Goal: Information Seeking & Learning: Learn about a topic

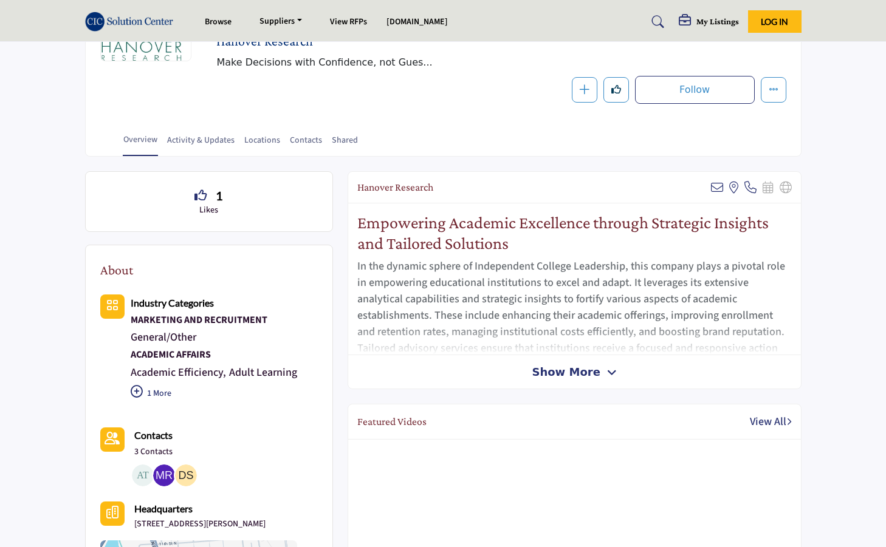
scroll to position [182, 0]
click at [578, 368] on span "Show More" at bounding box center [566, 371] width 68 height 16
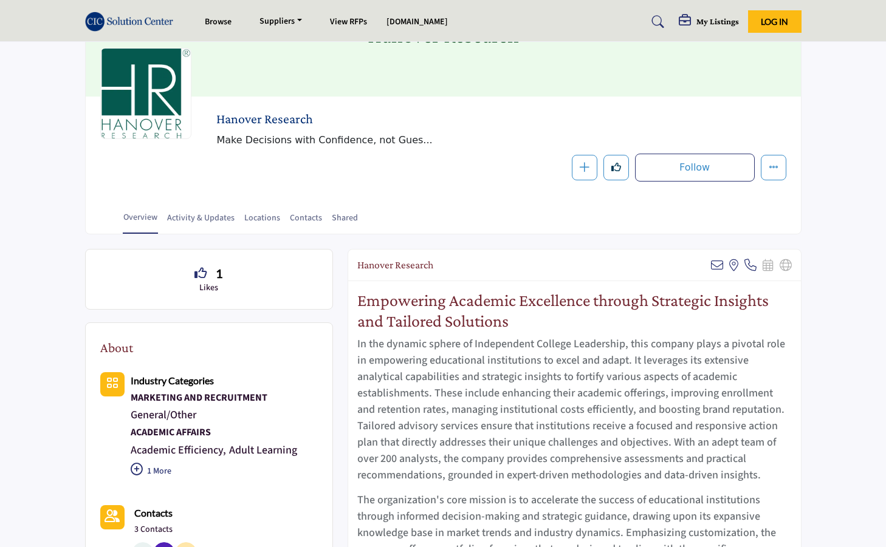
scroll to position [0, 0]
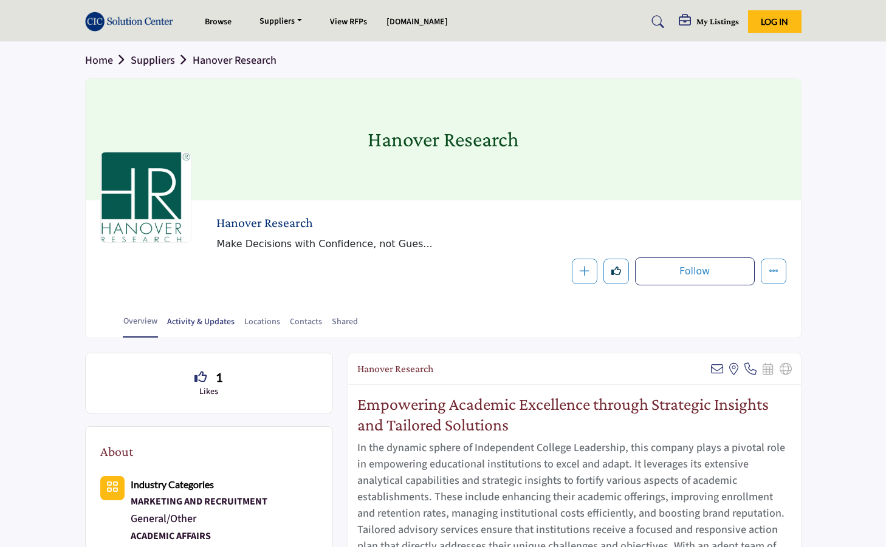
click at [195, 321] on link "Activity & Updates" at bounding box center [200, 326] width 69 height 21
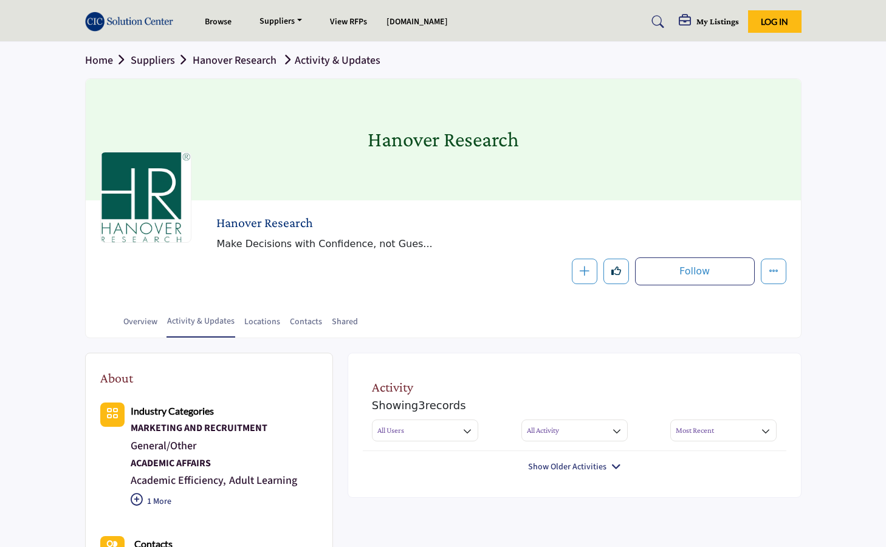
click at [267, 323] on link "Locations" at bounding box center [262, 326] width 37 height 21
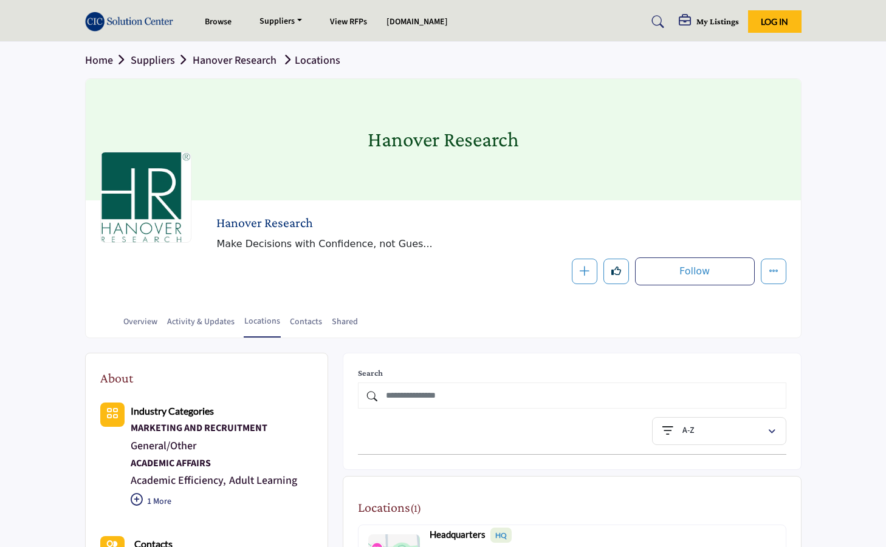
click at [144, 323] on link "Overview" at bounding box center [140, 326] width 35 height 21
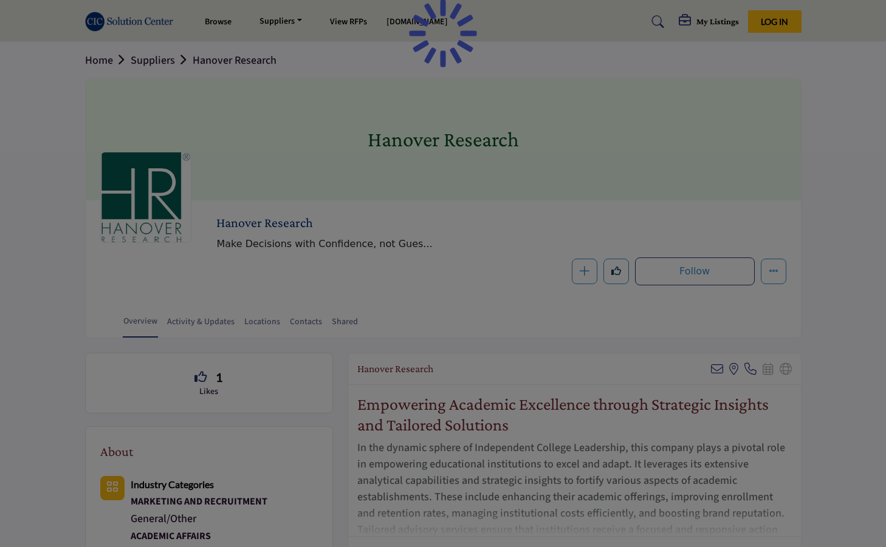
scroll to position [365, 0]
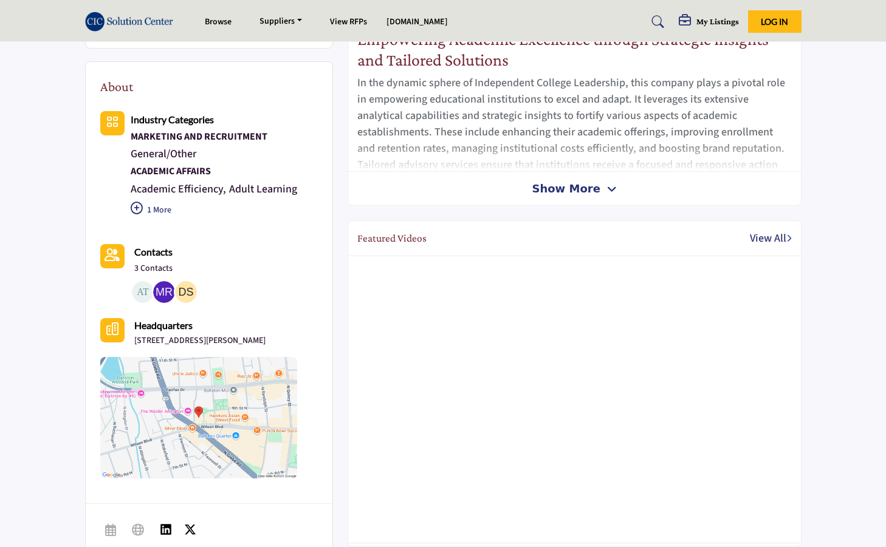
click at [585, 191] on span "Show More" at bounding box center [566, 188] width 68 height 16
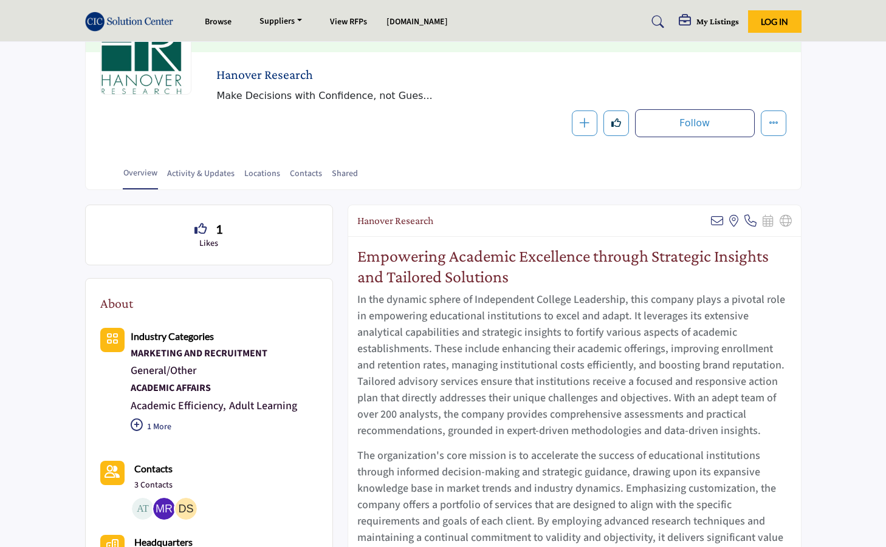
scroll to position [57, 0]
